Goal: Task Accomplishment & Management: Manage account settings

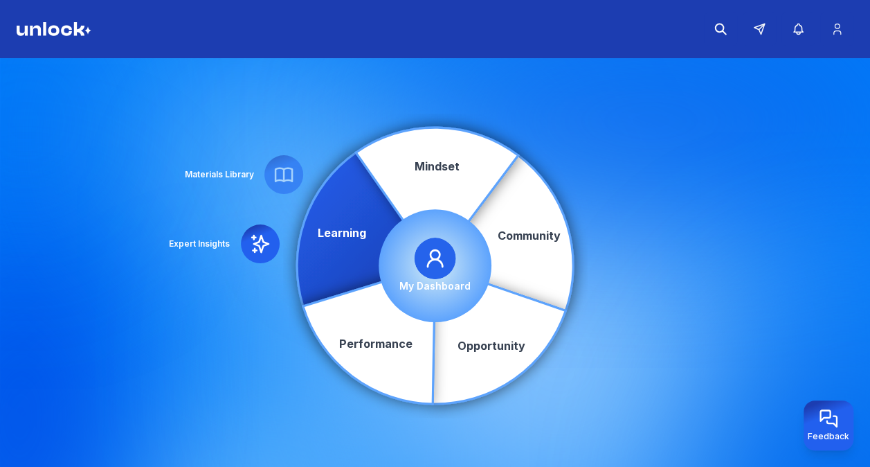
click at [413, 262] on div "My Dashboard" at bounding box center [434, 264] width 71 height 55
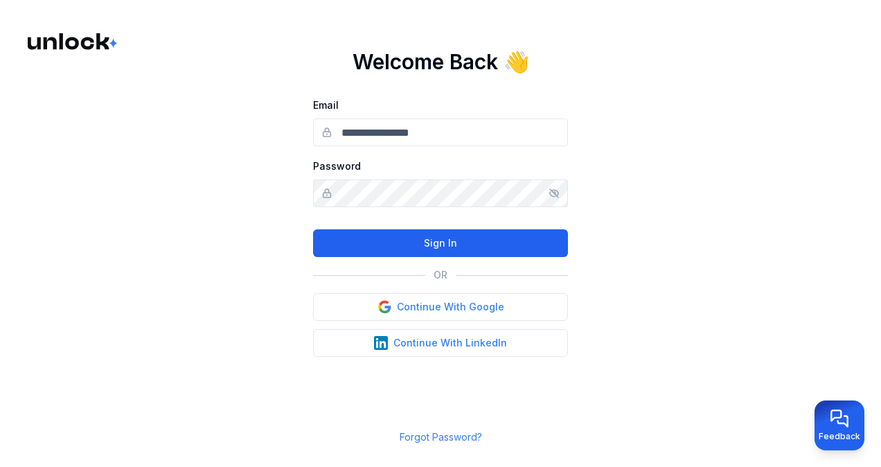
type input "**********"
click at [427, 244] on button "Sign In" at bounding box center [440, 243] width 255 height 28
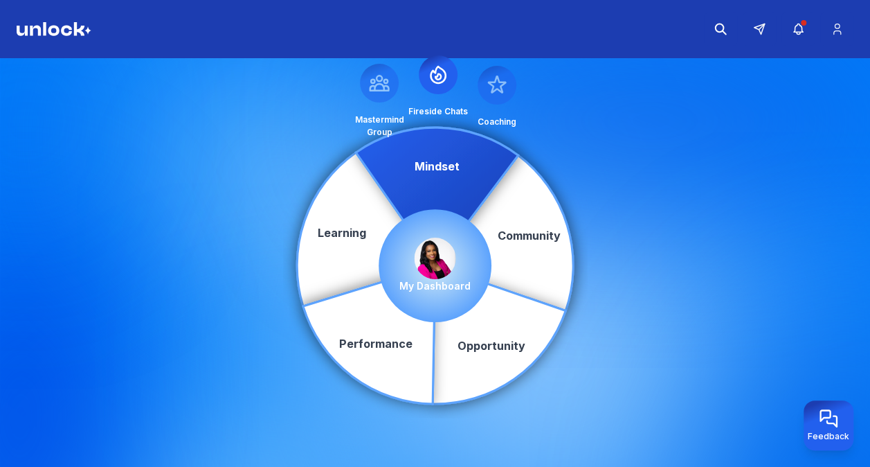
click at [435, 267] on img at bounding box center [436, 258] width 42 height 42
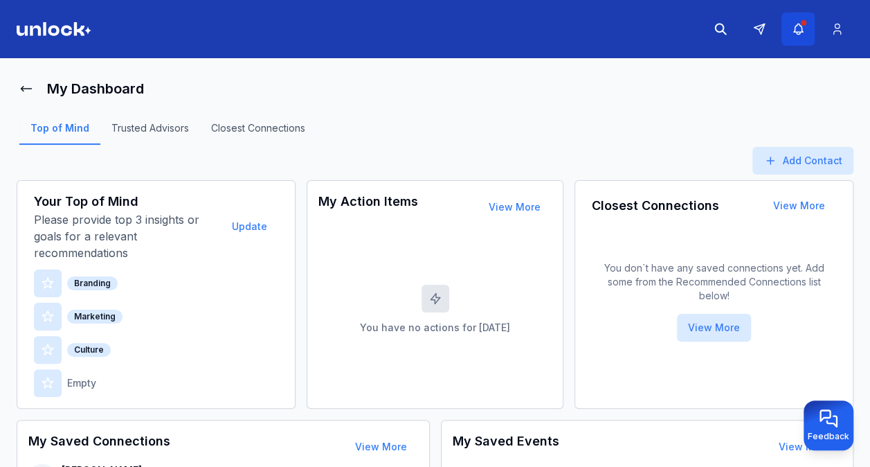
click at [800, 28] on icon "button" at bounding box center [798, 29] width 15 height 14
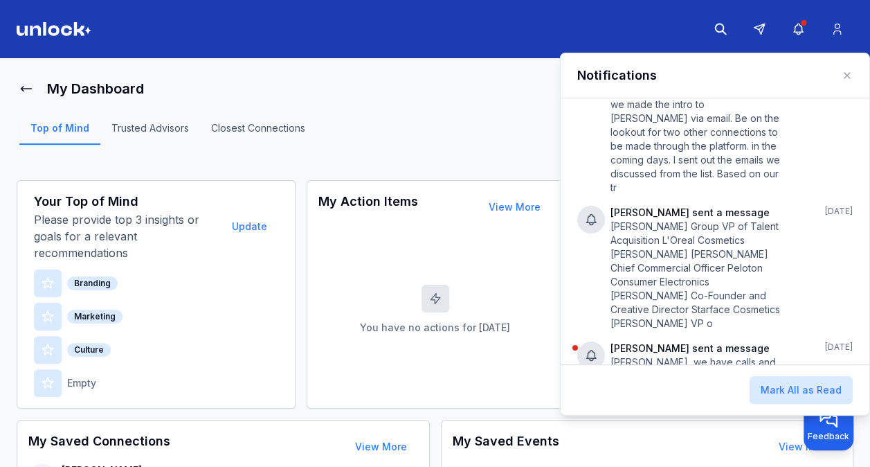
scroll to position [82, 0]
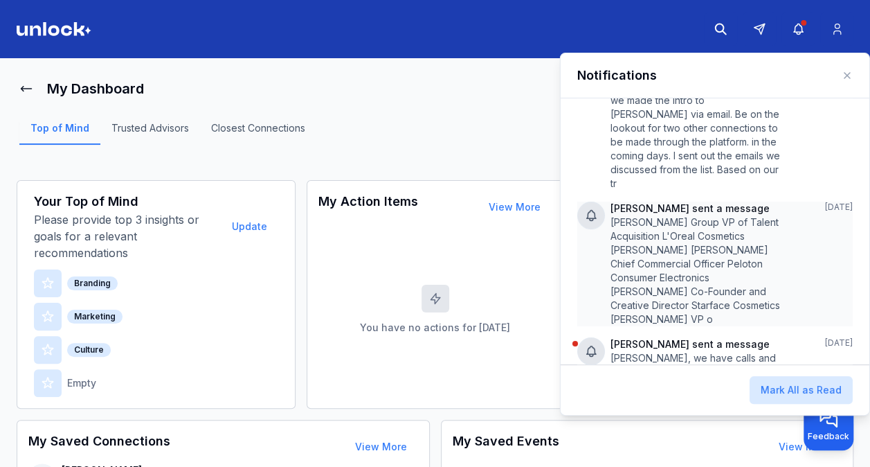
click at [708, 245] on p "Emma Shuttleworth Group VP of Talent Acquisition L'Oreal Cosmetics Dion Camp Sa…" at bounding box center [698, 270] width 174 height 111
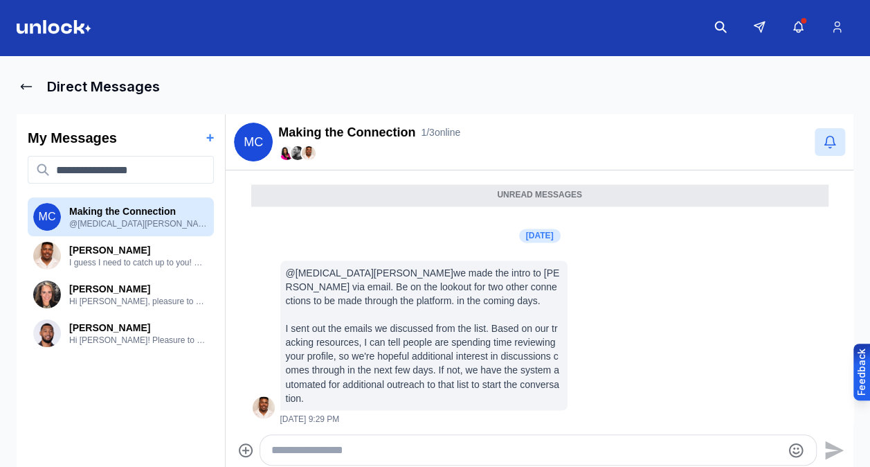
scroll to position [6, 0]
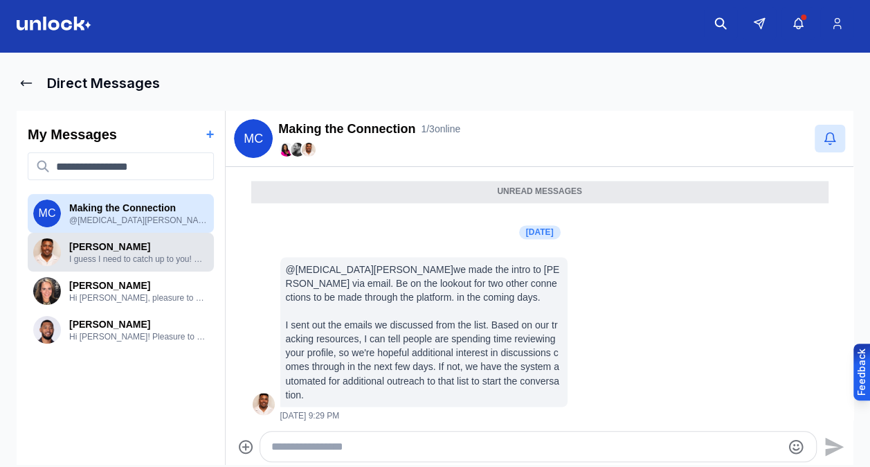
click at [141, 255] on p "I guess I need to catch up to you! We will keep at it." at bounding box center [138, 258] width 139 height 11
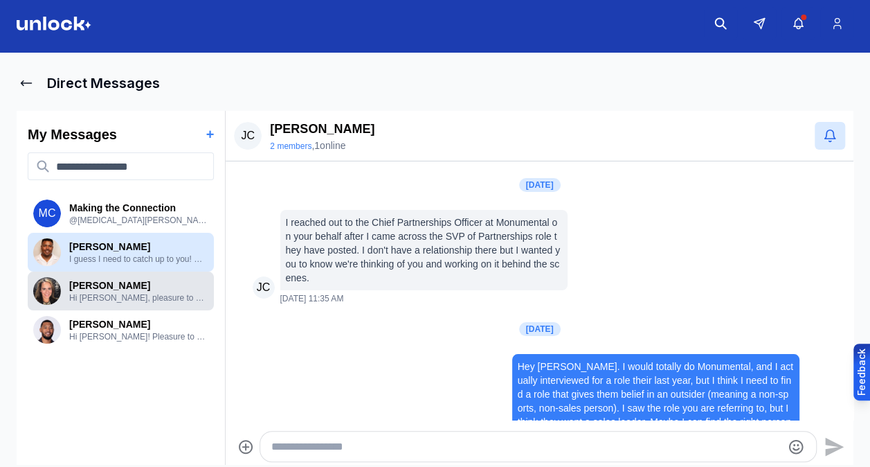
scroll to position [339, 0]
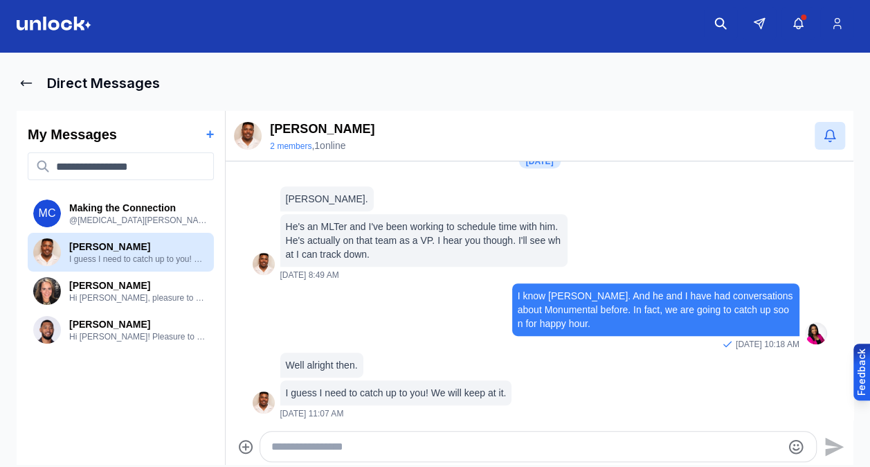
click at [291, 447] on textarea "Type your message" at bounding box center [526, 446] width 510 height 17
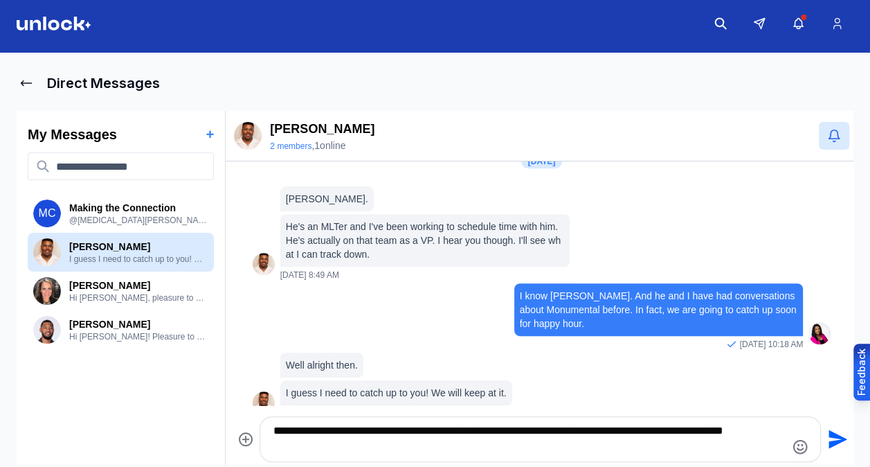
type textarea "**********"
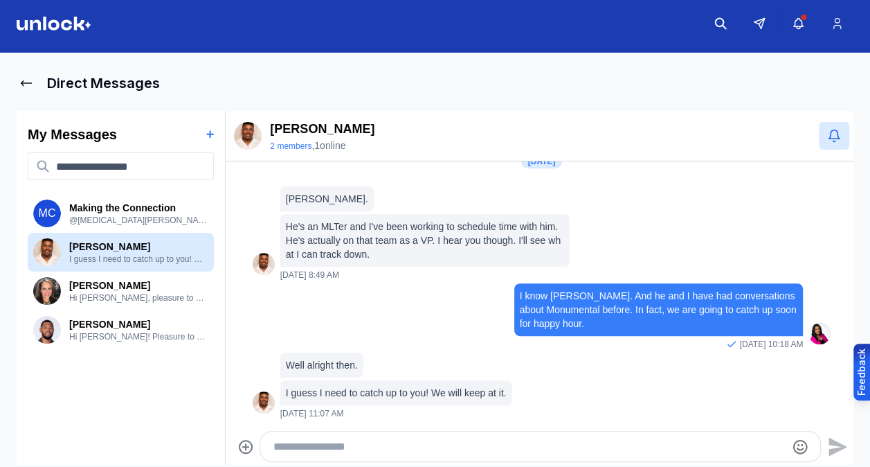
scroll to position [442, 0]
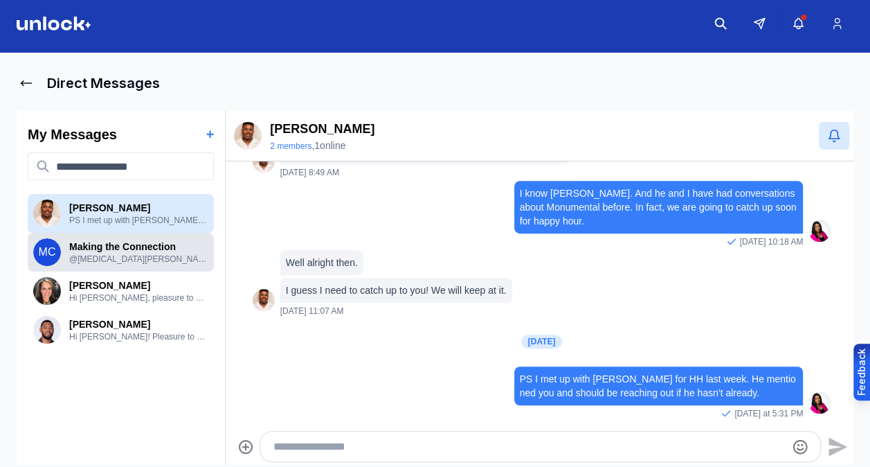
click at [169, 265] on div "MC Making the Connection @Yasmin Grant we made the intro to Edgar Hernandez via…" at bounding box center [120, 252] width 175 height 28
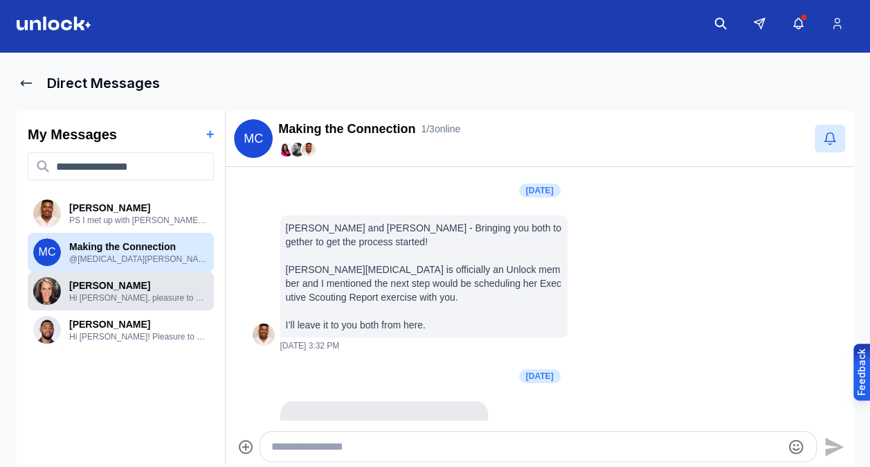
scroll to position [1044, 0]
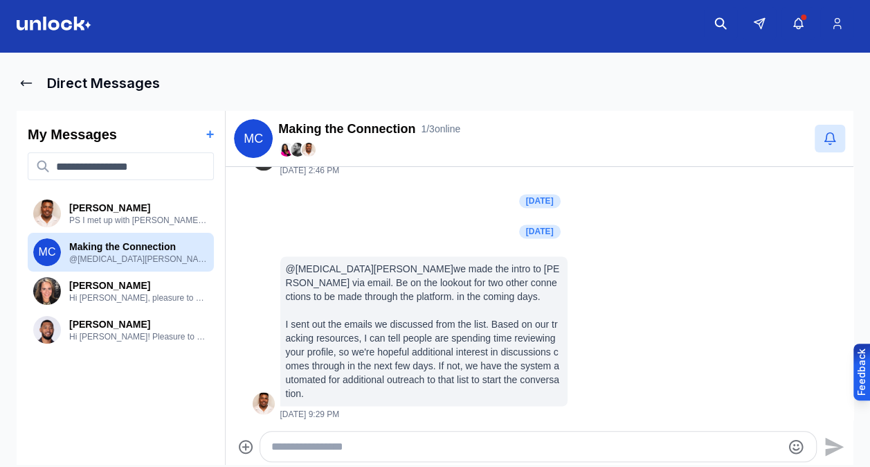
click at [395, 438] on textarea "Type your message" at bounding box center [526, 446] width 510 height 17
type textarea "**********"
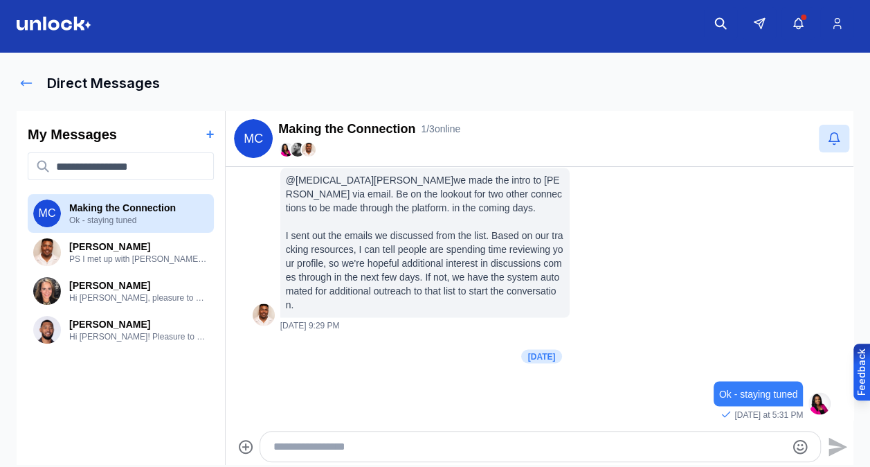
click at [32, 83] on icon at bounding box center [26, 83] width 14 height 14
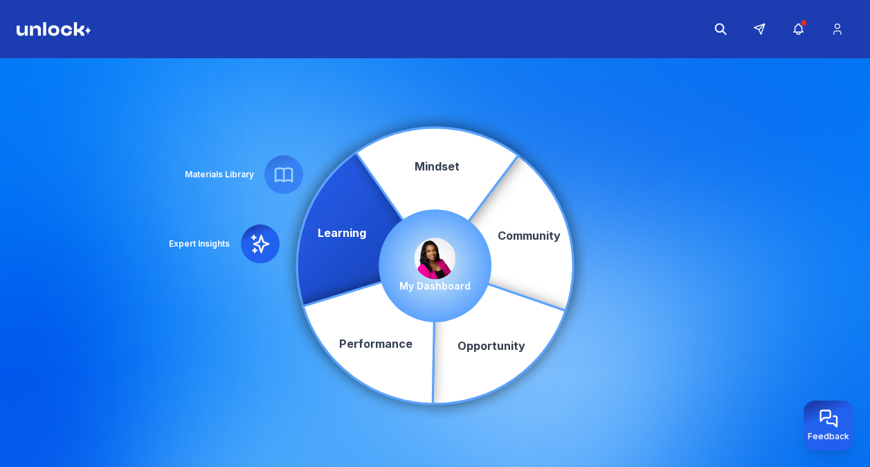
click at [424, 276] on div "My Dashboard" at bounding box center [434, 264] width 71 height 55
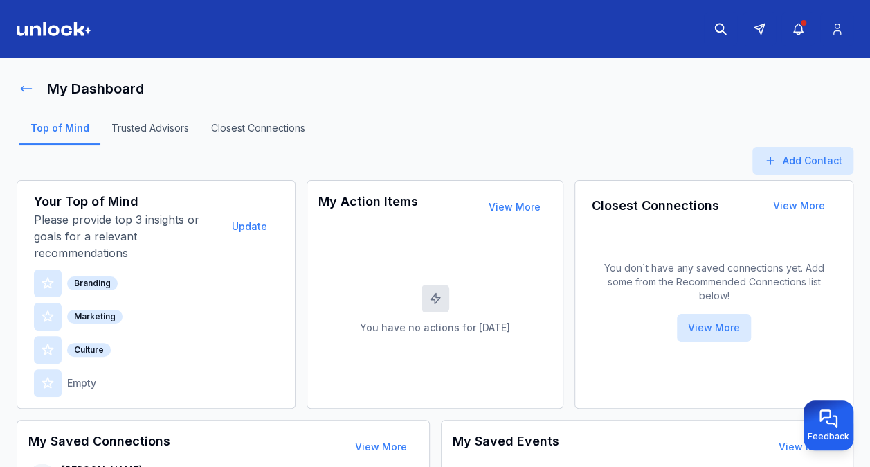
click at [35, 87] on button at bounding box center [26, 89] width 19 height 28
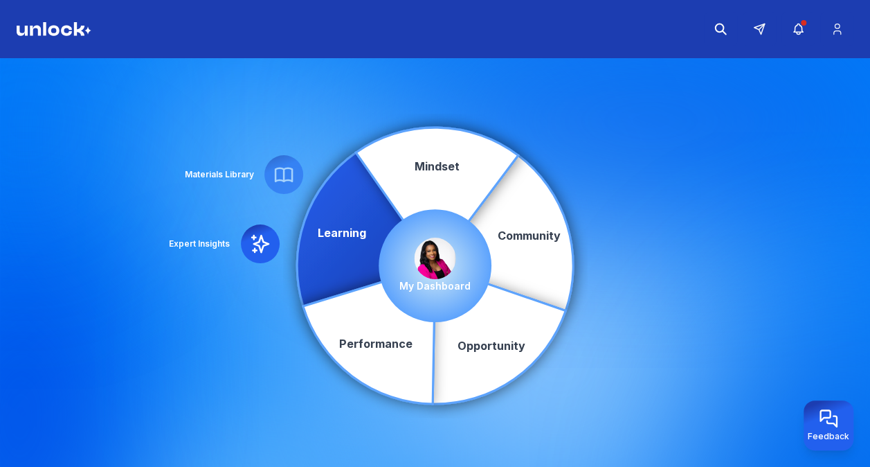
click at [276, 174] on icon at bounding box center [284, 174] width 17 height 13
click at [357, 235] on icon at bounding box center [366, 229] width 138 height 154
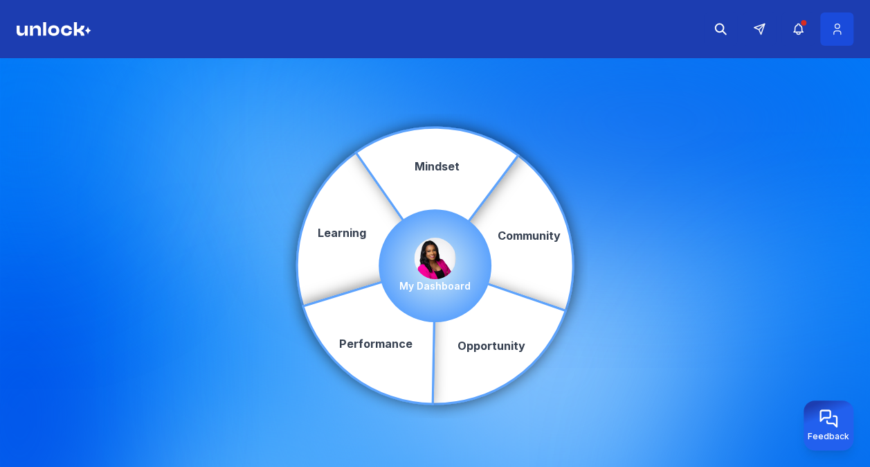
click at [839, 36] on button at bounding box center [836, 28] width 33 height 33
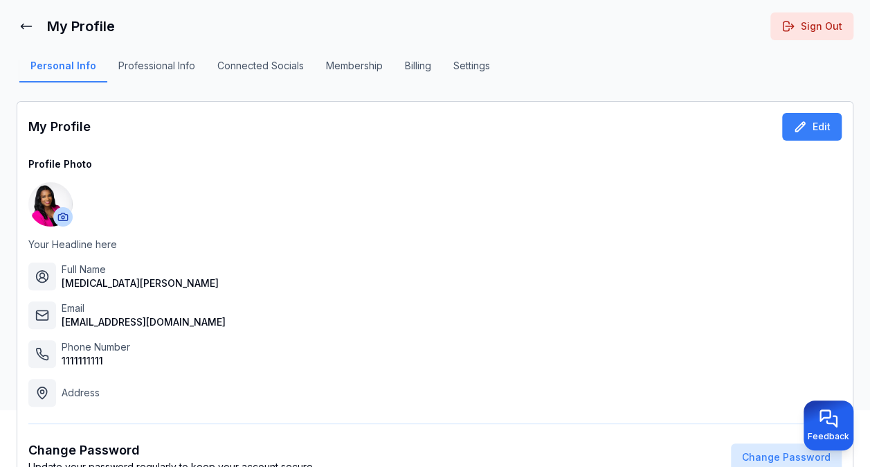
scroll to position [55, 0]
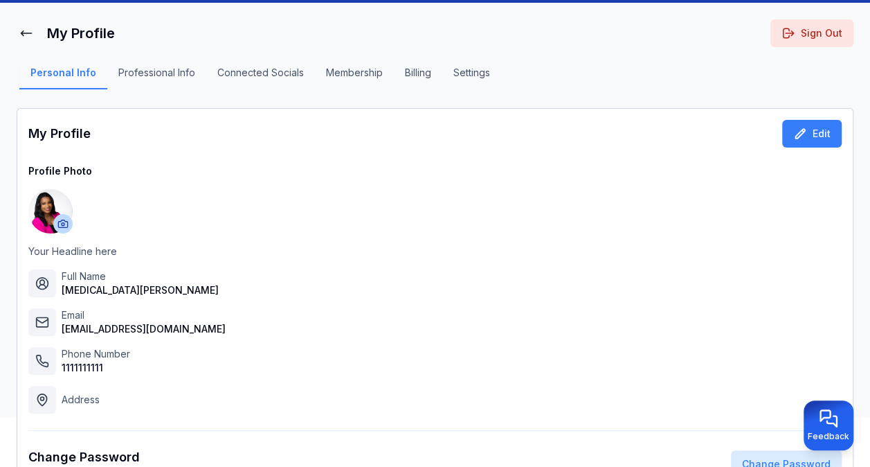
click at [418, 75] on button "Billing" at bounding box center [418, 78] width 48 height 24
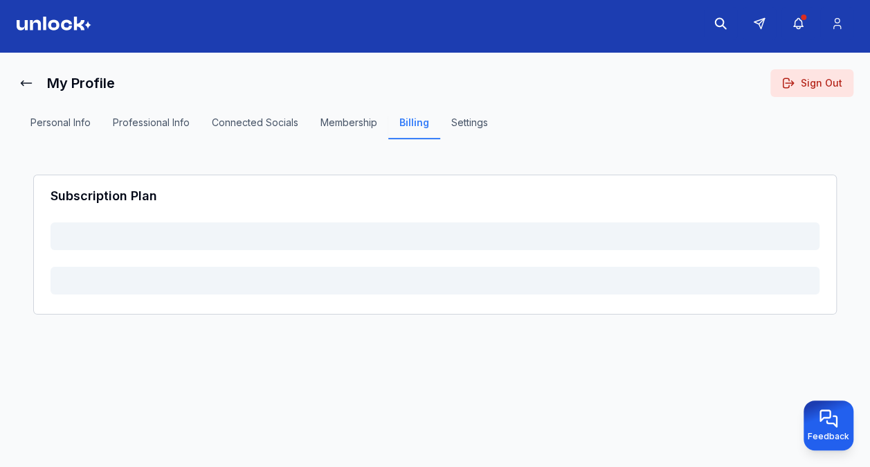
scroll to position [6, 0]
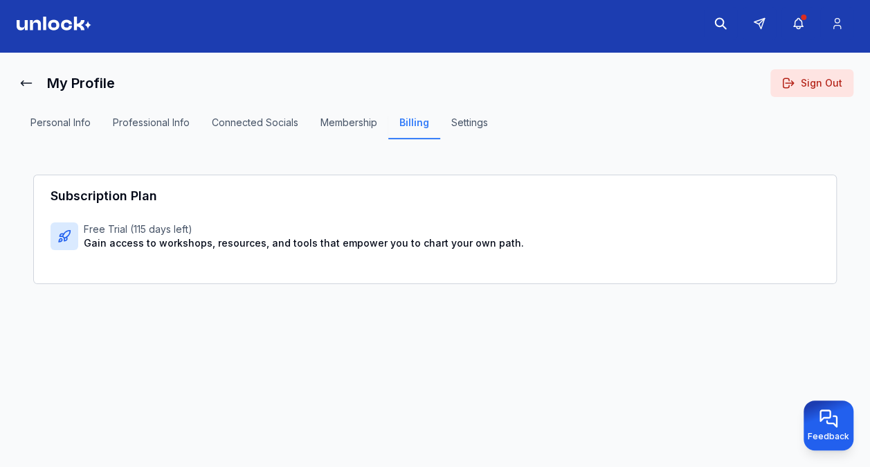
click at [352, 125] on button "Membership" at bounding box center [348, 128] width 79 height 24
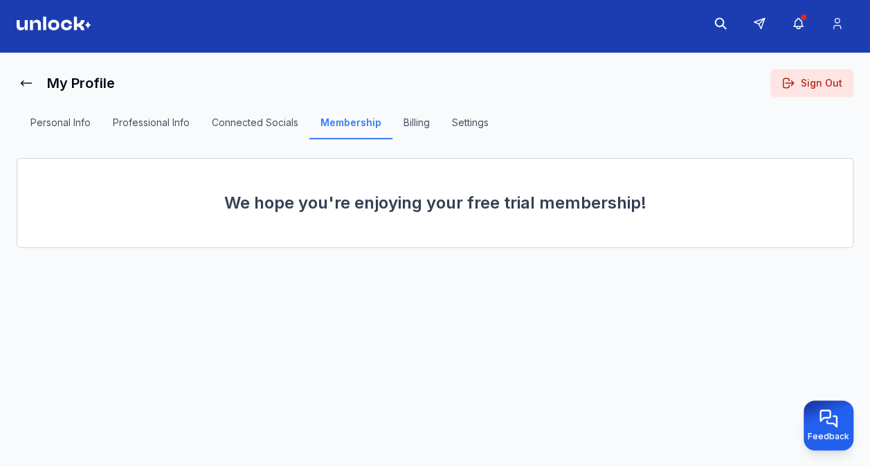
click at [274, 123] on button "Connected Socials" at bounding box center [255, 128] width 109 height 24
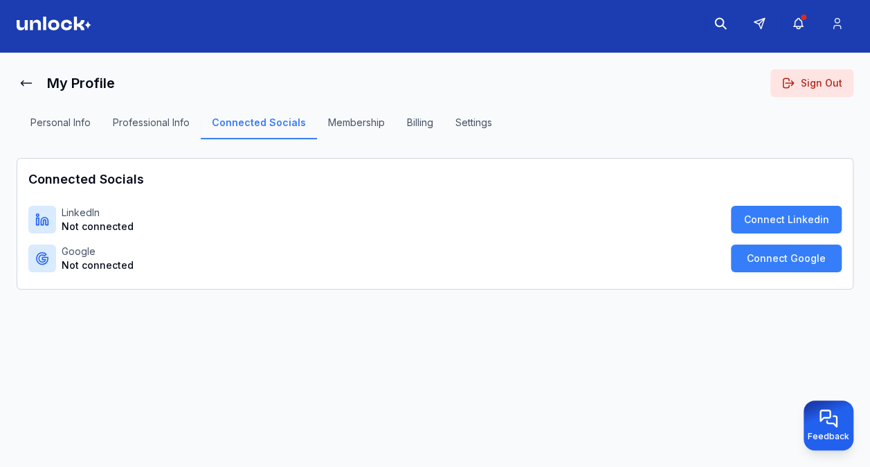
click at [155, 125] on button "Professional Info" at bounding box center [151, 128] width 99 height 24
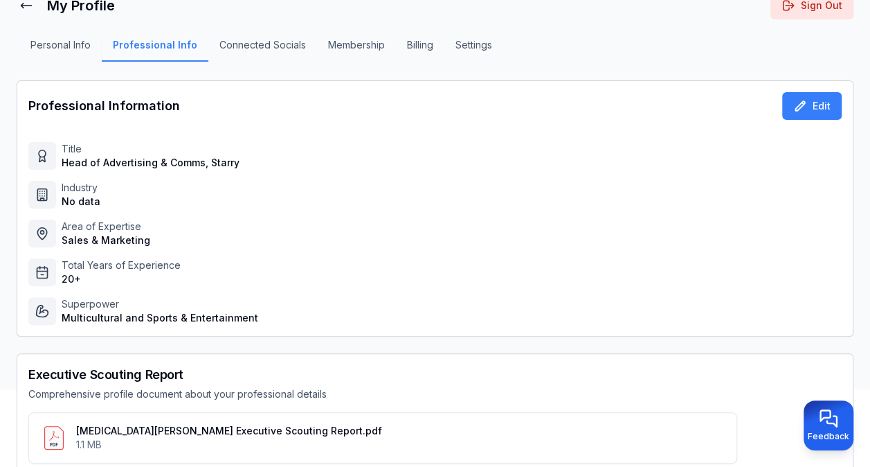
scroll to position [132, 0]
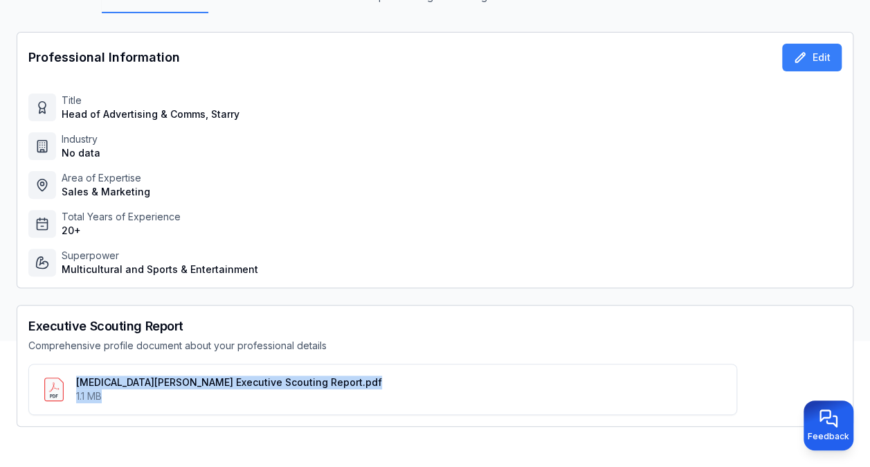
drag, startPoint x: 71, startPoint y: 394, endPoint x: 425, endPoint y: 437, distance: 357.1
click at [425, 437] on div "My Profile Sign Out Personal Info Professional Info Connected Socials Membershi…" at bounding box center [435, 205] width 837 height 525
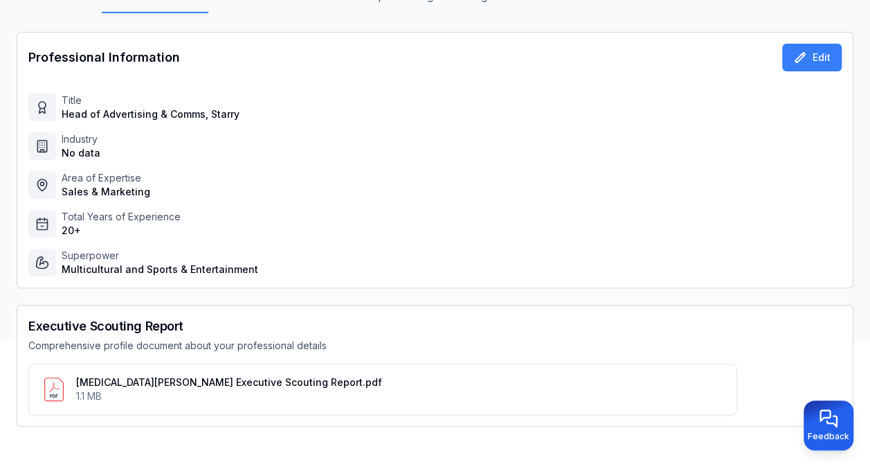
click at [690, 324] on h2 "Executive Scouting Report" at bounding box center [382, 325] width 709 height 19
click at [683, 395] on button at bounding box center [687, 389] width 22 height 22
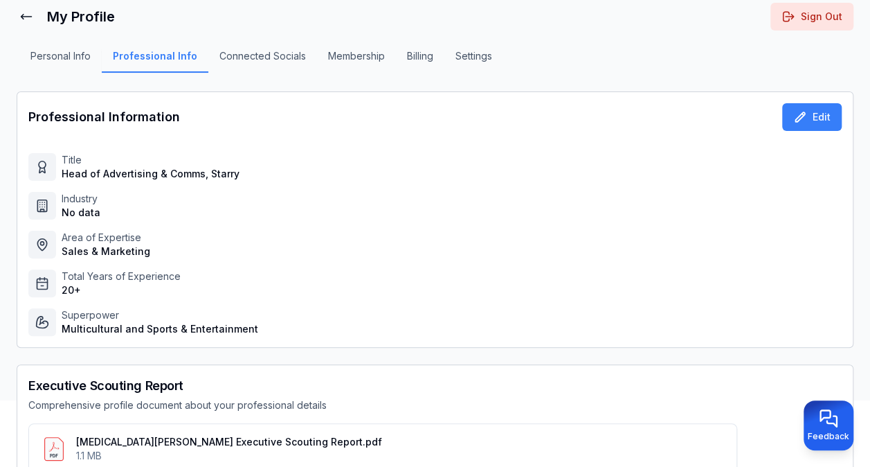
scroll to position [0, 0]
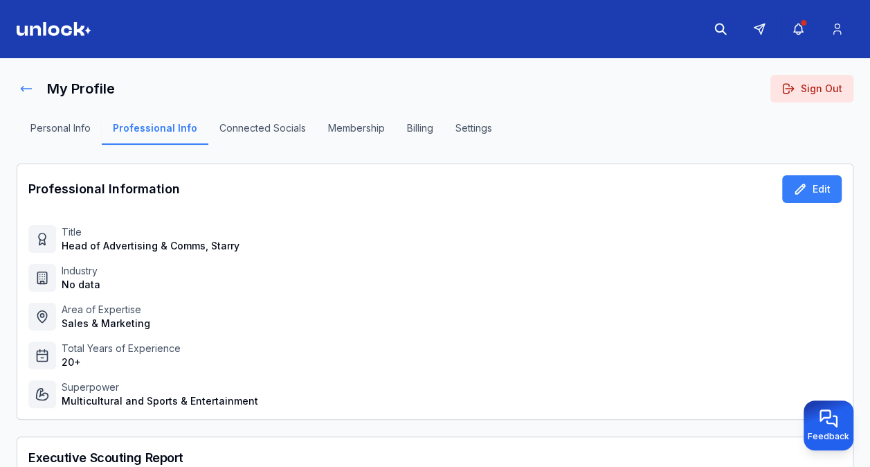
click at [30, 93] on icon at bounding box center [26, 89] width 14 height 14
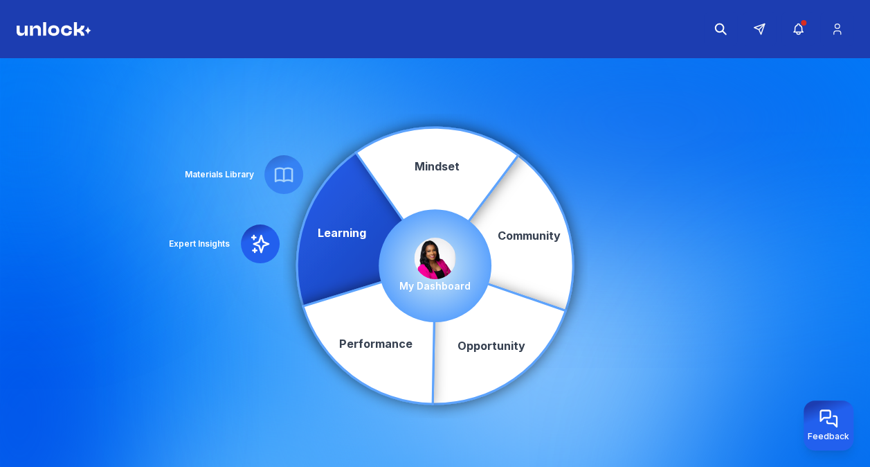
click at [451, 274] on div "My Dashboard" at bounding box center [434, 264] width 71 height 55
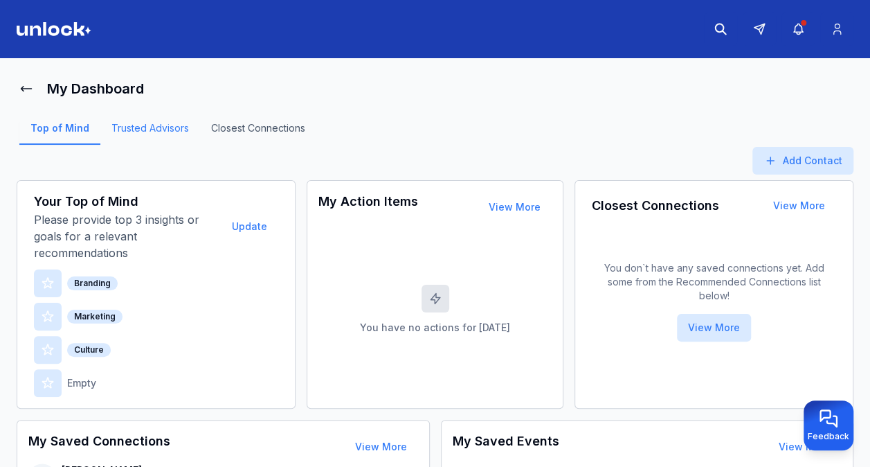
click at [167, 136] on link "Trusted Advisors" at bounding box center [150, 133] width 100 height 24
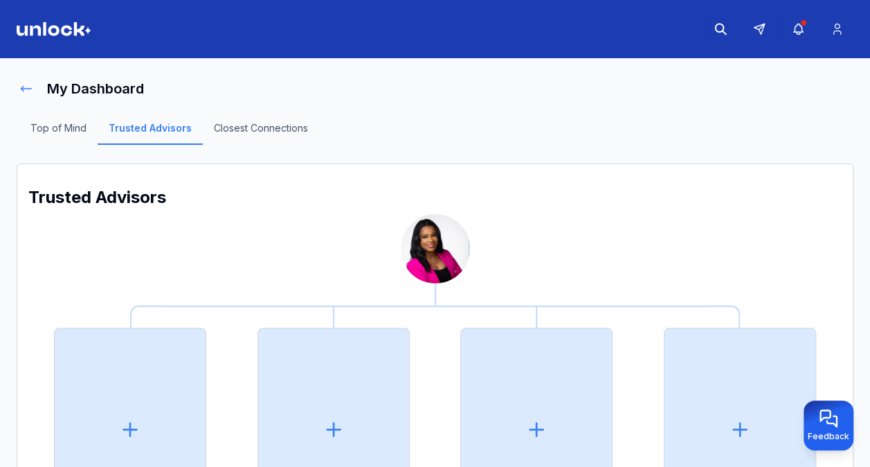
click at [26, 90] on icon at bounding box center [26, 89] width 14 height 14
